Goal: Task Accomplishment & Management: Manage account settings

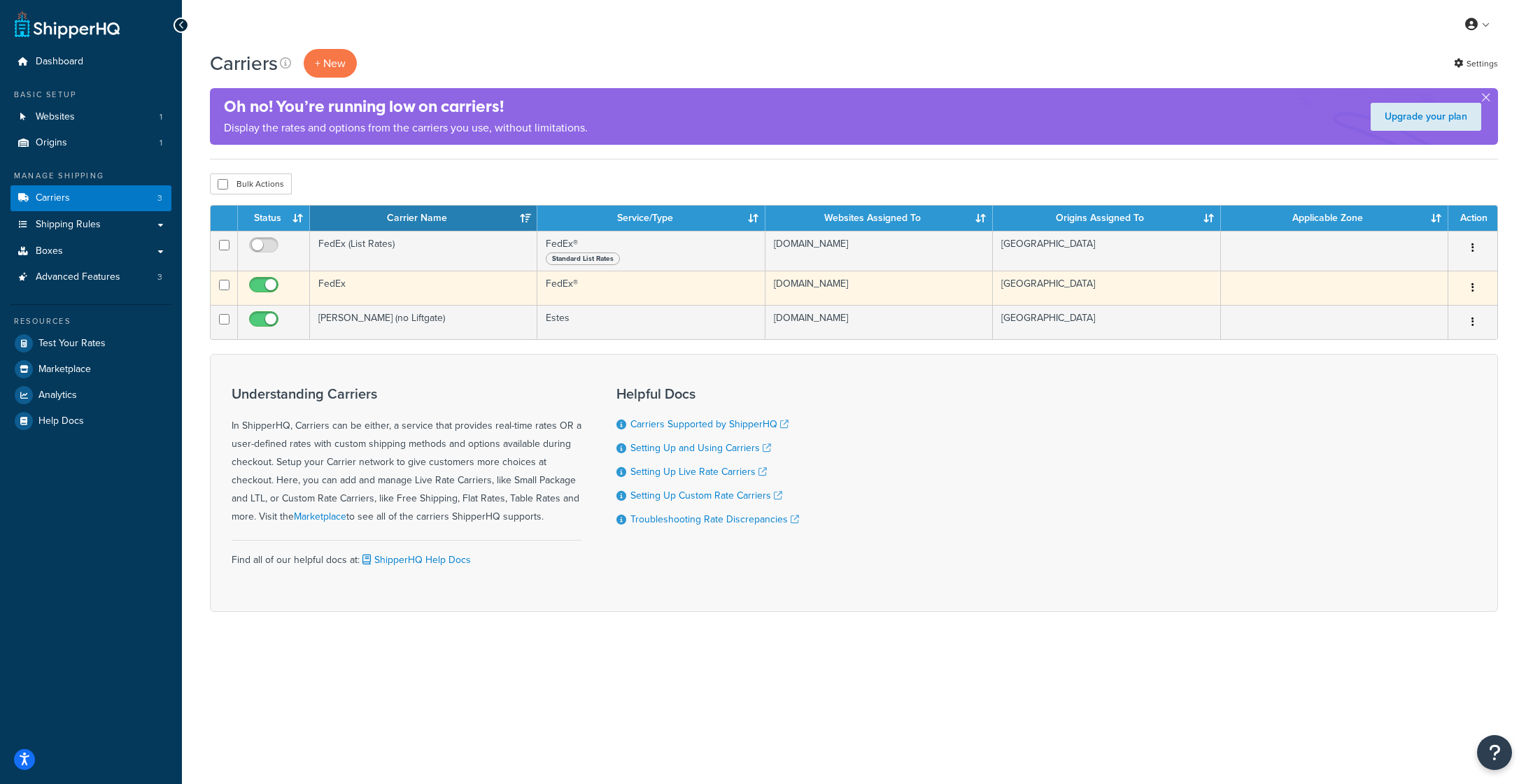
click at [336, 283] on td "FedEx" at bounding box center [424, 288] width 228 height 35
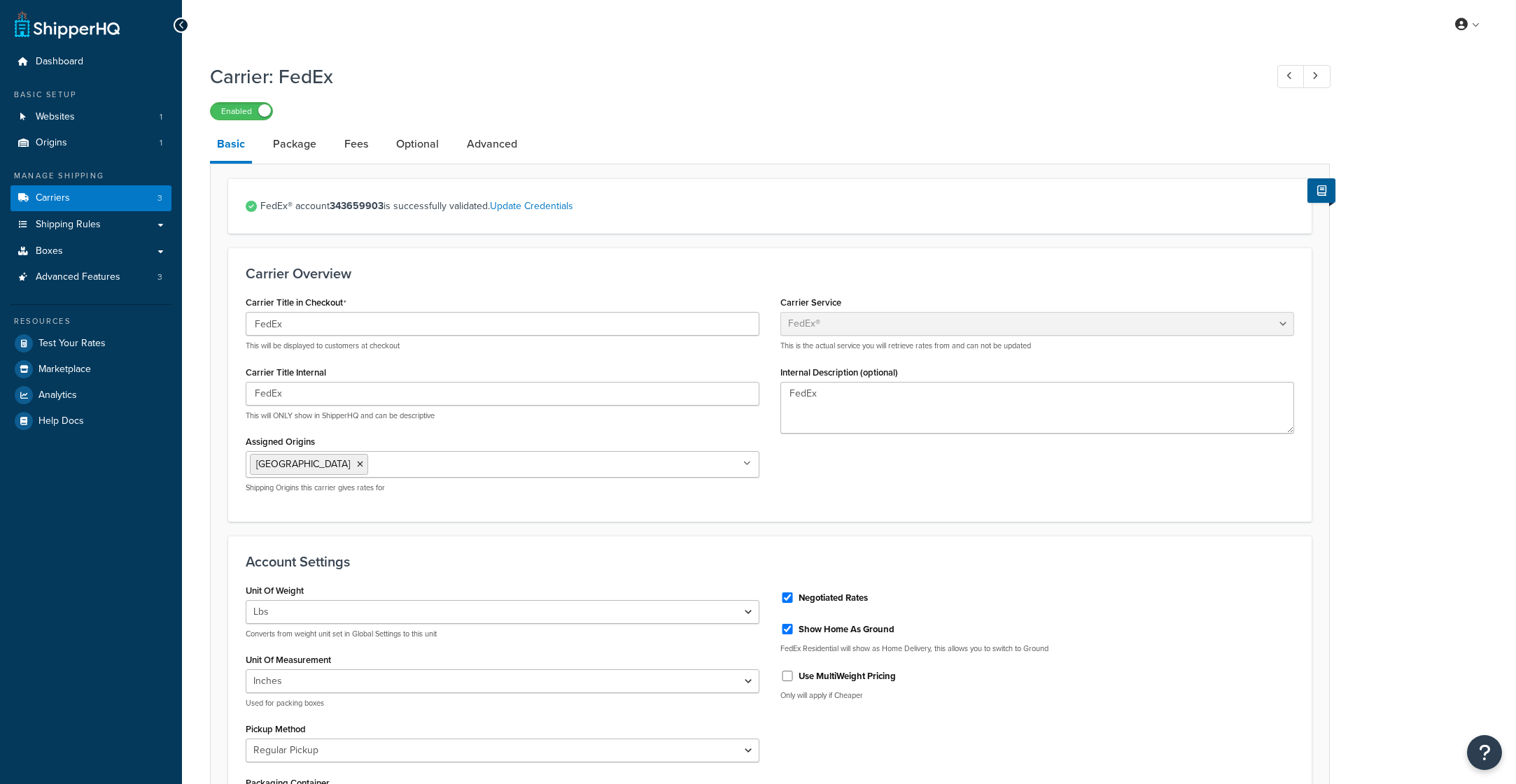
select select "fedEx"
select select "REGULAR_PICKUP"
select select "YOUR_PACKAGING"
click at [363, 209] on strong "343659903" at bounding box center [357, 205] width 54 height 15
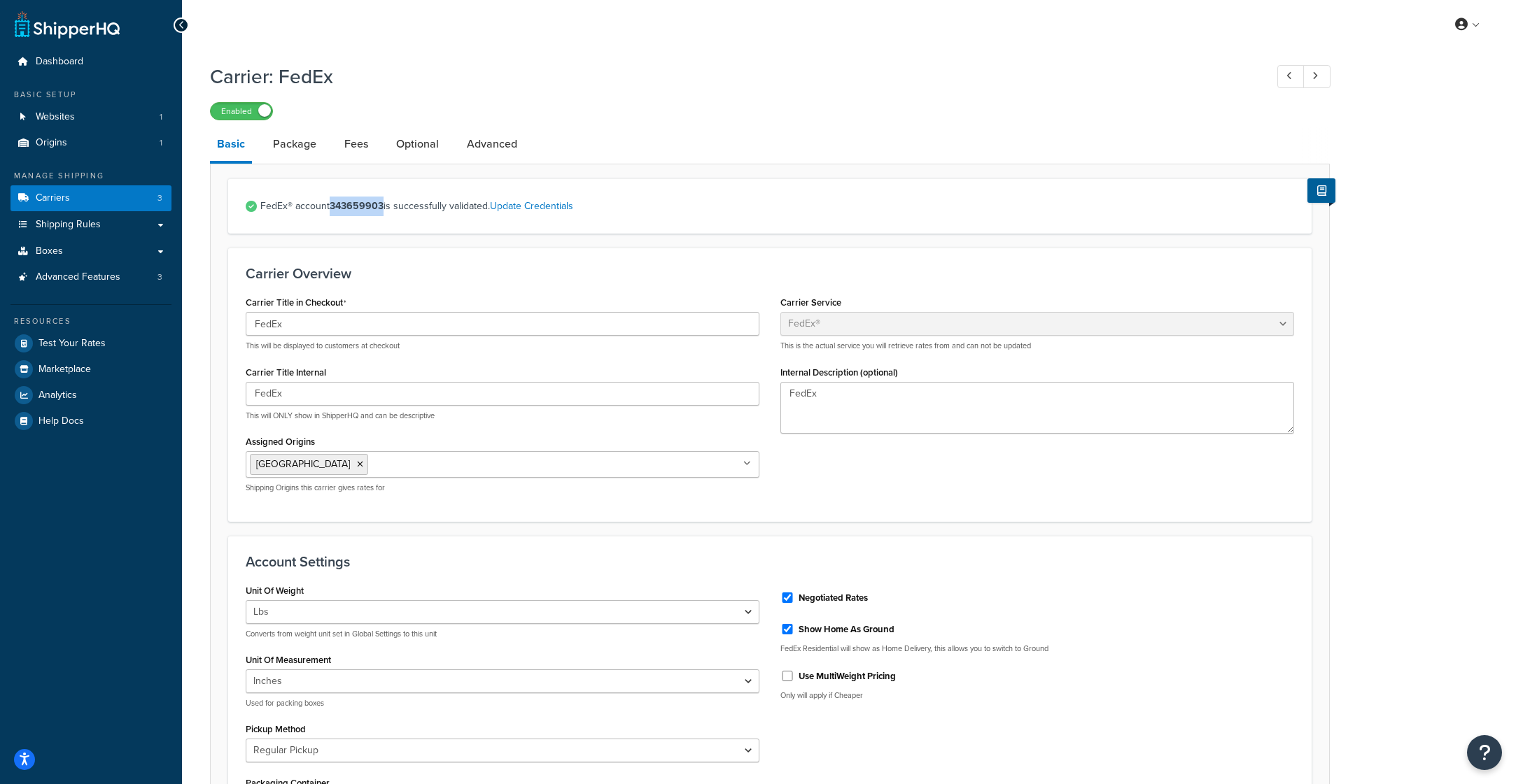
copy strong "343659903"
